Goal: Transaction & Acquisition: Purchase product/service

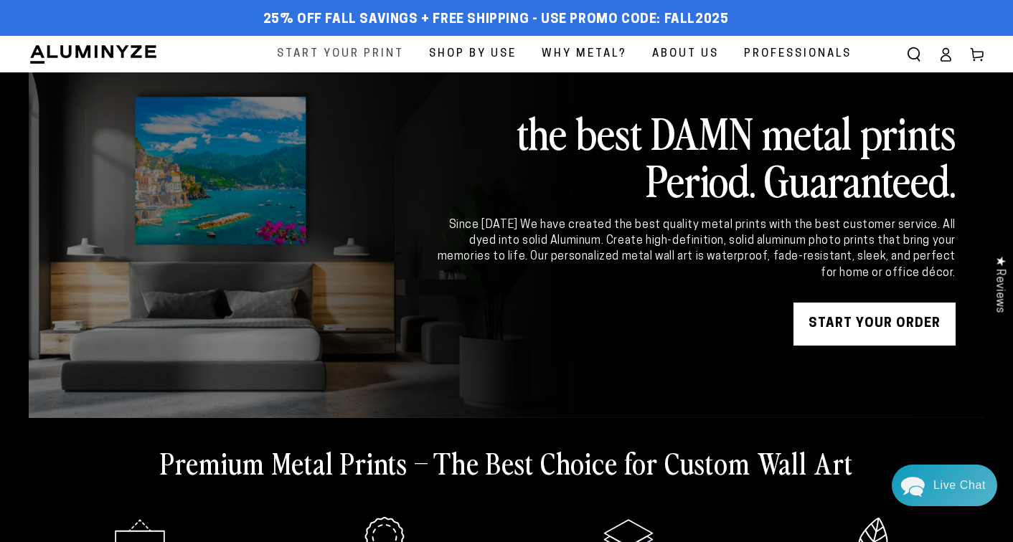
click at [334, 54] on span "Start Your Print" at bounding box center [340, 53] width 127 height 19
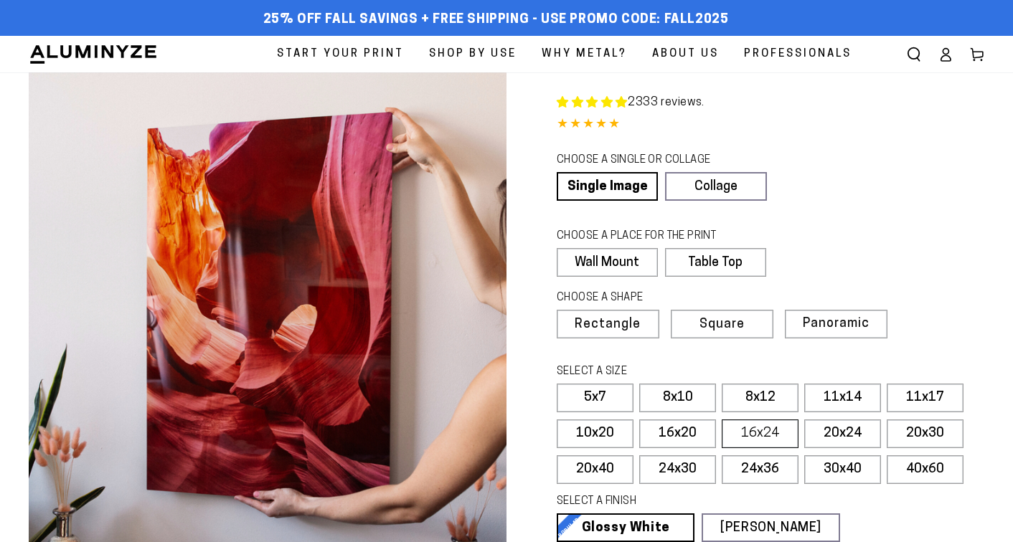
click at [752, 430] on label "16x24" at bounding box center [760, 434] width 77 height 29
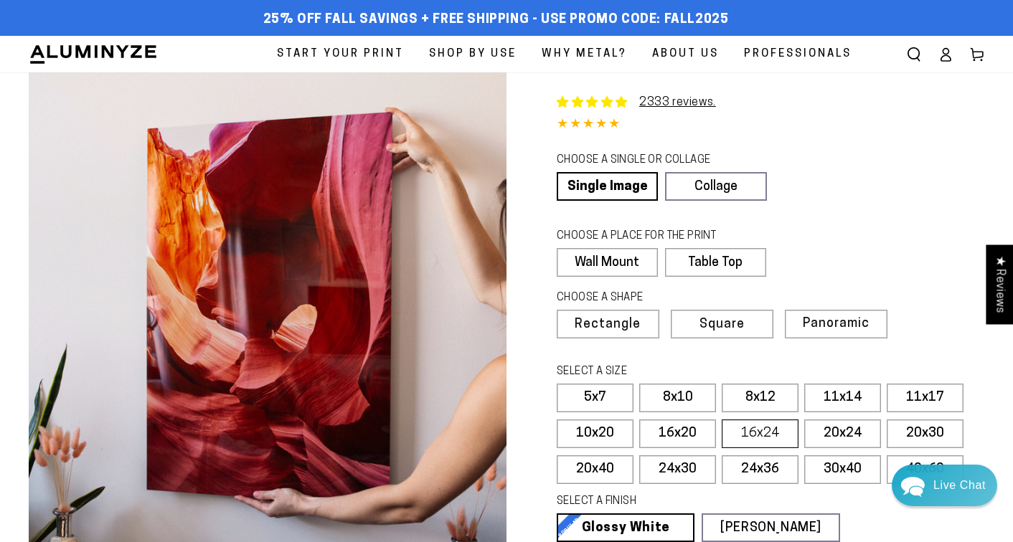
select select "**********"
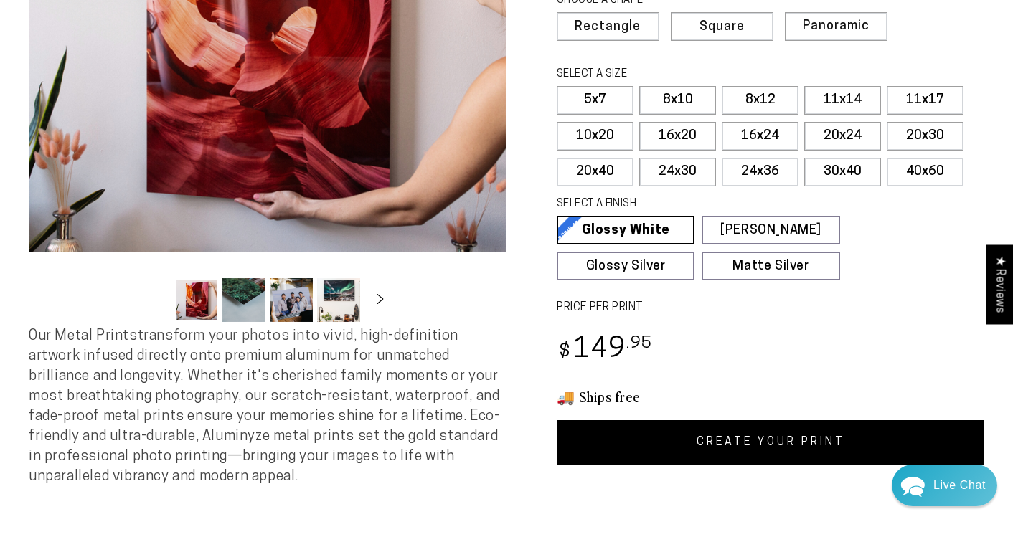
scroll to position [292, 0]
